Goal: Task Accomplishment & Management: Manage account settings

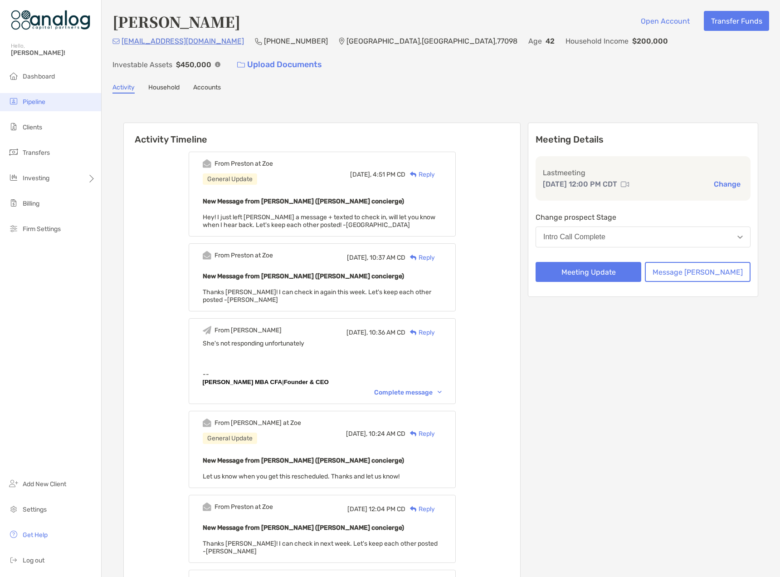
click at [45, 101] on span "Pipeline" at bounding box center [34, 102] width 23 height 8
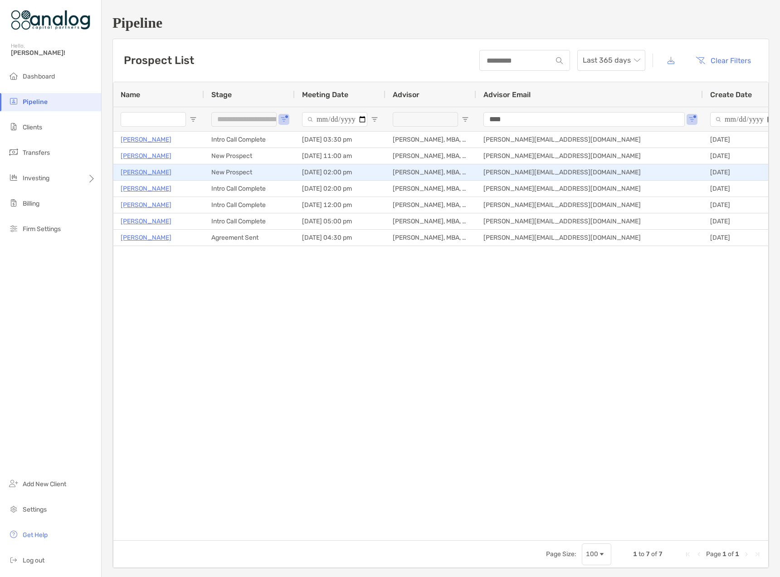
click at [147, 174] on p "David Wilson" at bounding box center [146, 172] width 51 height 11
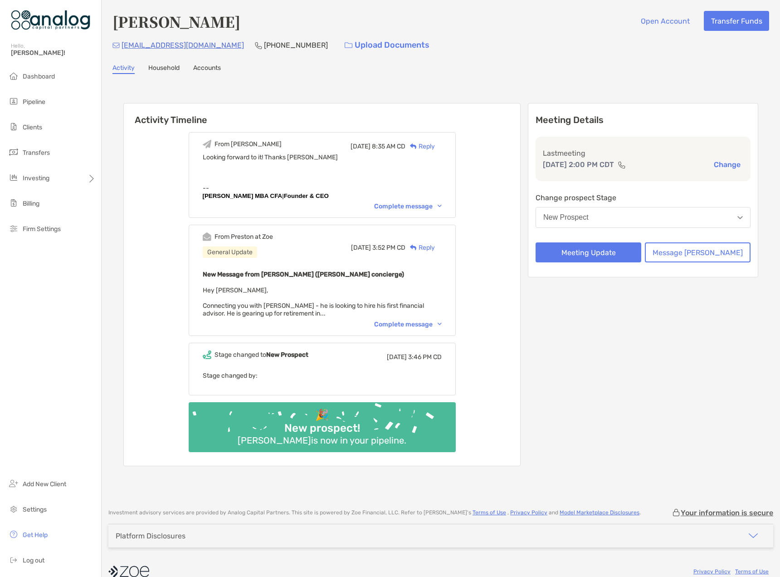
click at [421, 324] on div "Complete message" at bounding box center [408, 324] width 68 height 8
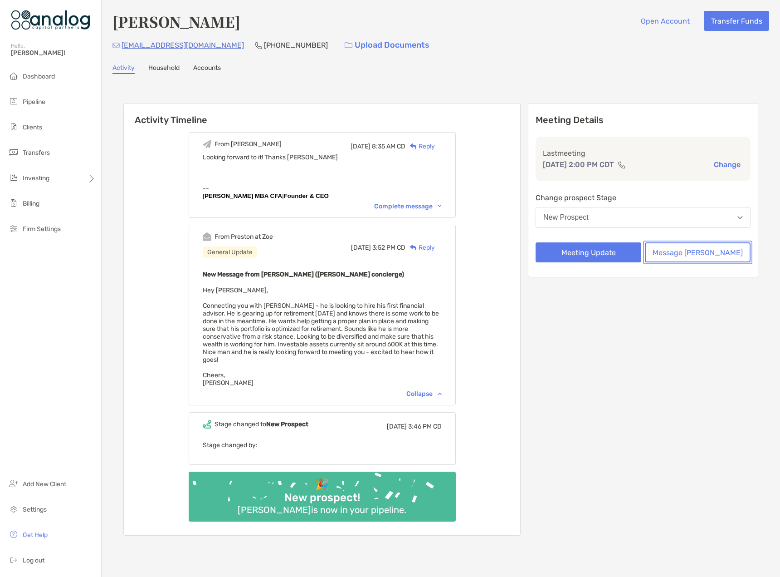
click at [700, 252] on button "Message Zoe" at bounding box center [698, 252] width 106 height 20
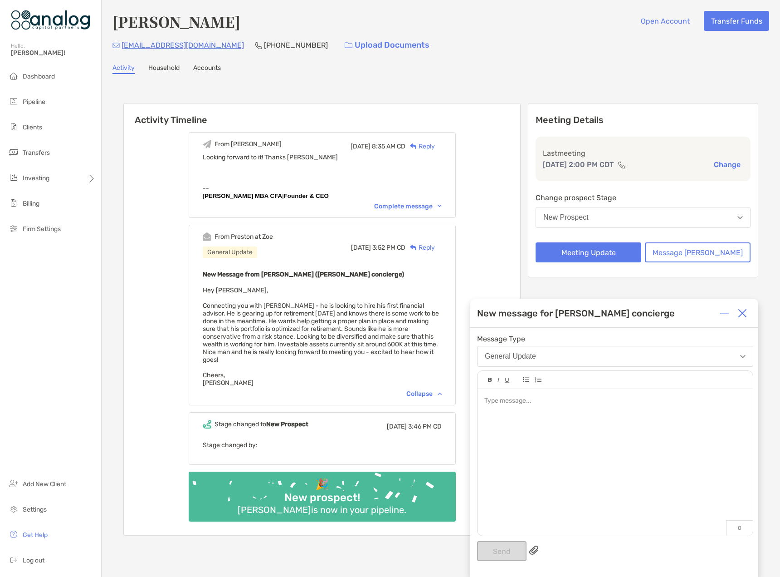
click at [566, 429] on div at bounding box center [615, 457] width 275 height 137
click at [742, 311] on img at bounding box center [742, 313] width 9 height 9
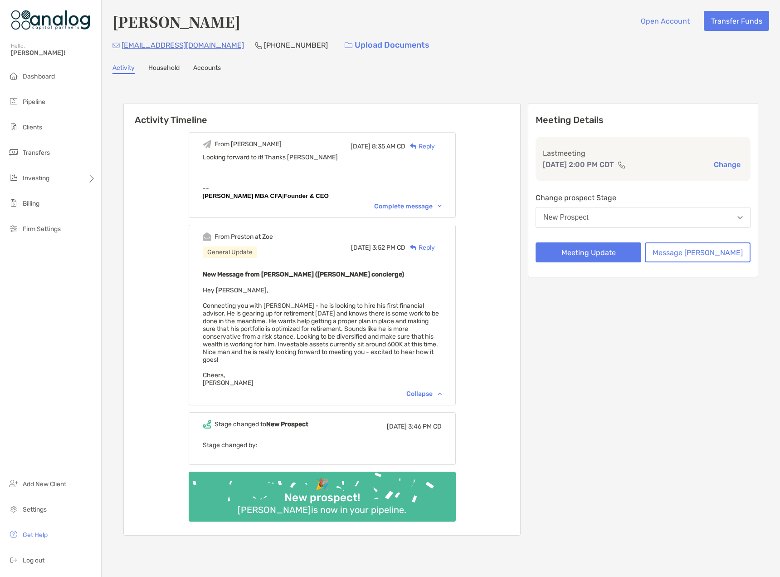
click at [589, 215] on div "New Prospect" at bounding box center [566, 217] width 45 height 8
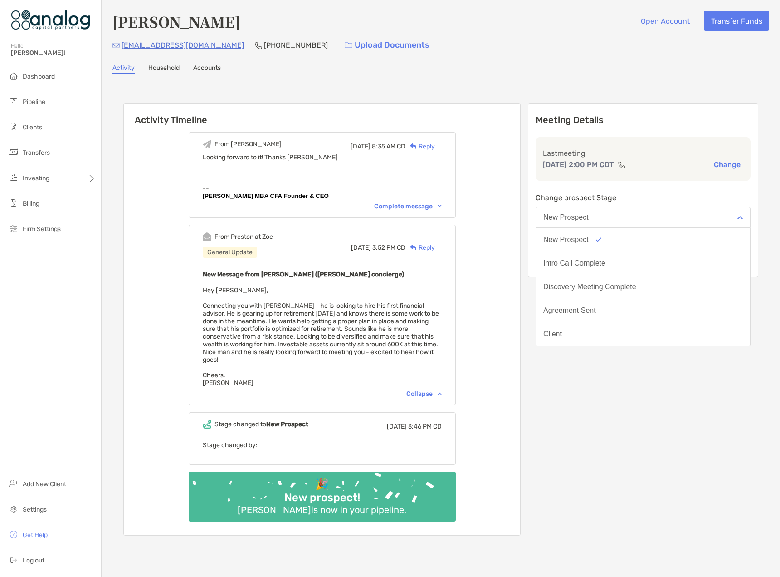
scroll to position [71, 0]
click at [618, 329] on button "No Show" at bounding box center [643, 334] width 214 height 24
